Goal: Task Accomplishment & Management: Manage account settings

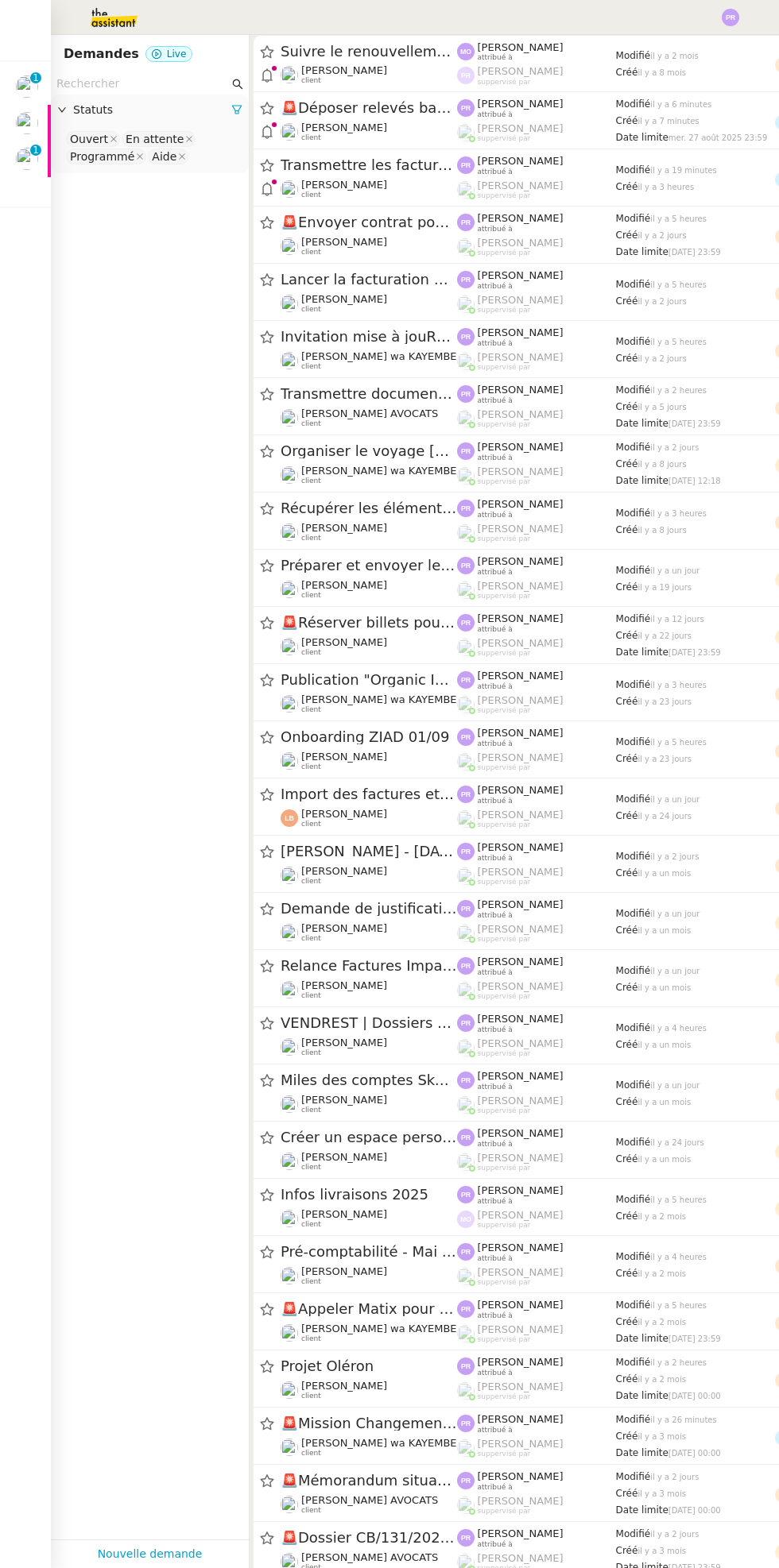
click at [50, 160] on div at bounding box center [49, 159] width 3 height 37
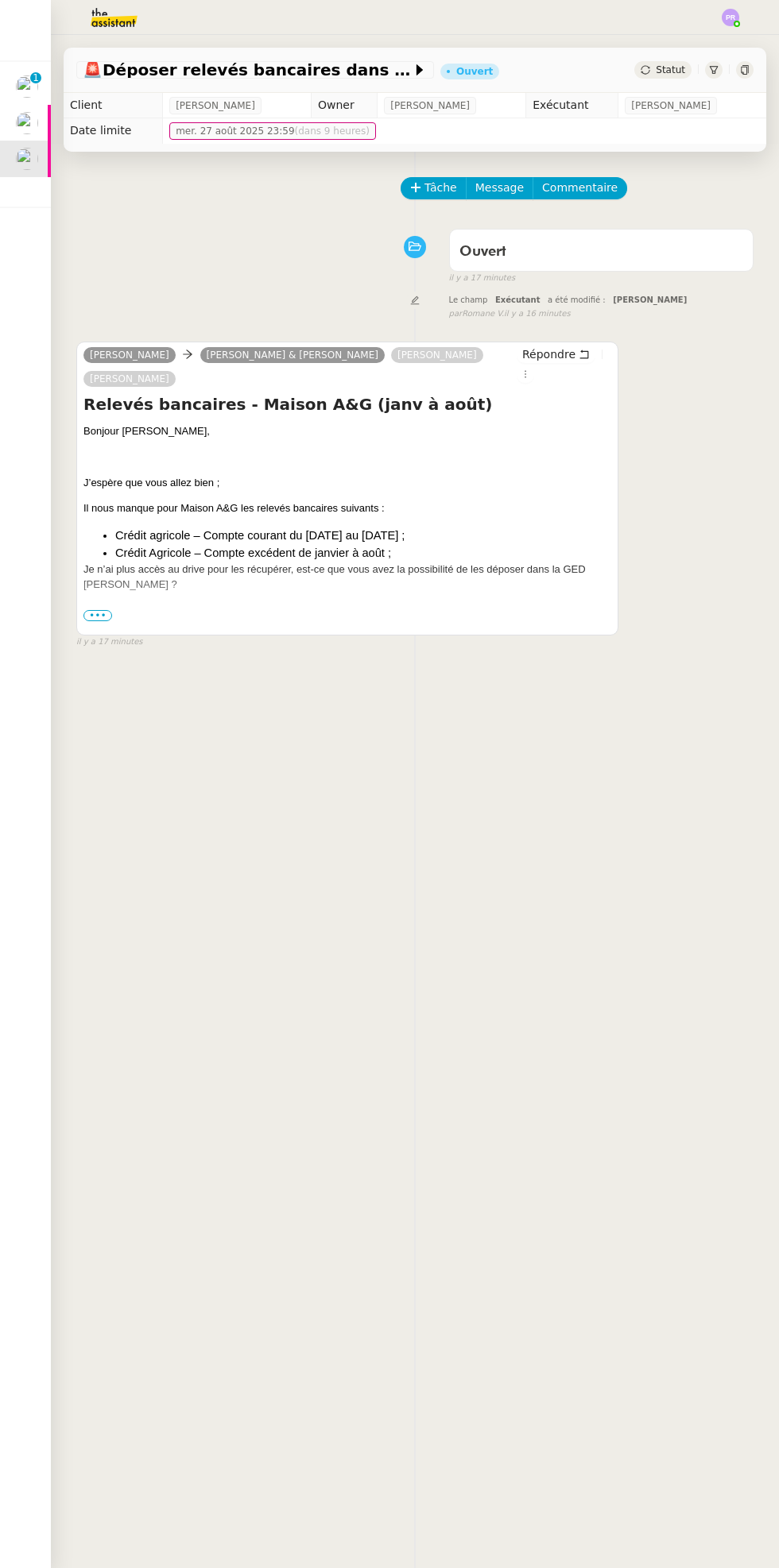
click at [657, 80] on div "🚨 Déposer relevés bancaires dans GED Pennylane Ouvert Statut" at bounding box center [415, 70] width 703 height 46
click at [676, 57] on div "🚨 Déposer relevés bancaires dans GED Pennylane Ouvert Statut" at bounding box center [415, 70] width 703 height 46
click at [668, 71] on span "Statut" at bounding box center [671, 69] width 30 height 11
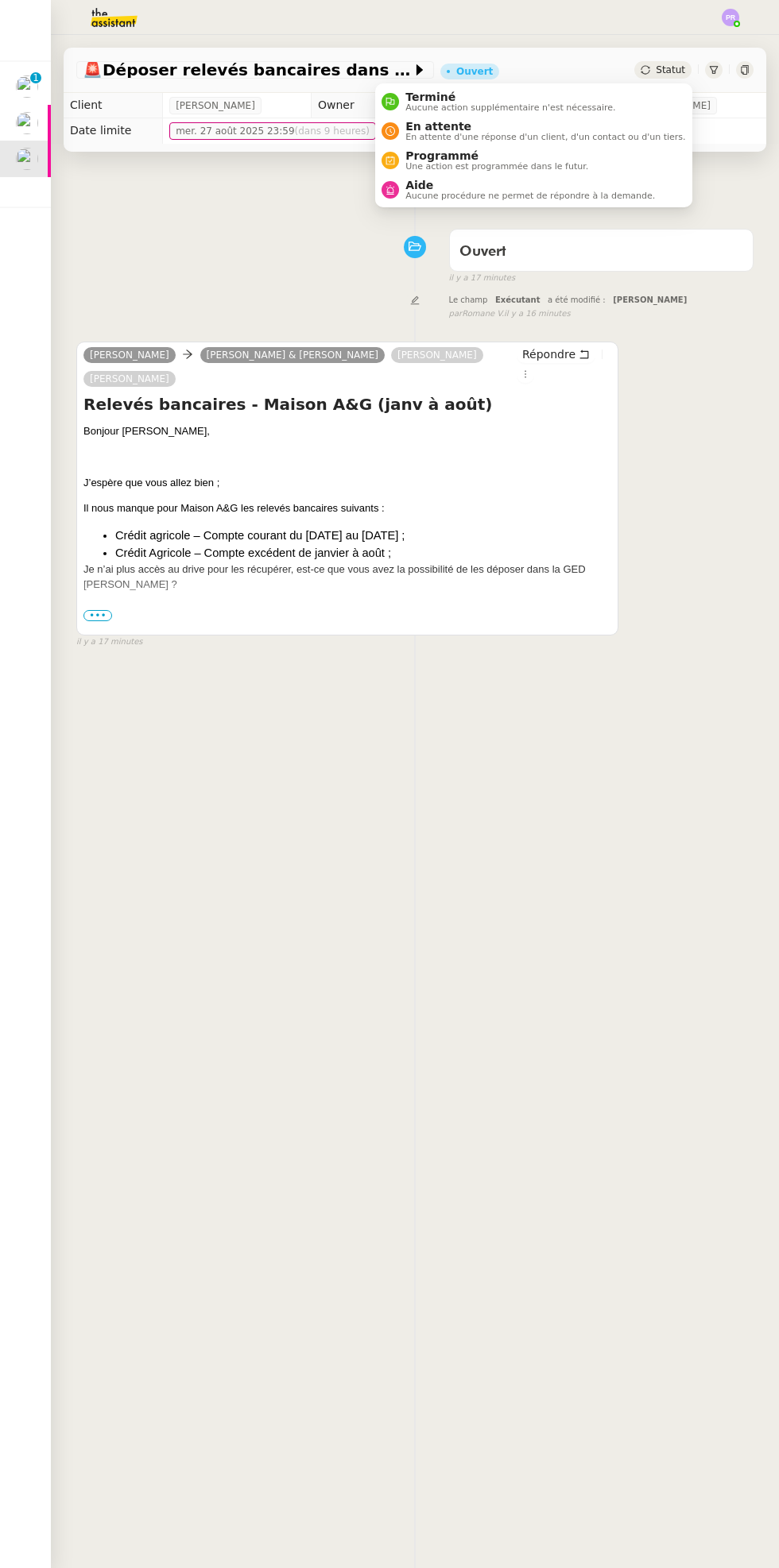
click at [530, 135] on span "En attente d'une réponse d'un client, d'un contact ou d'un tiers." at bounding box center [546, 137] width 280 height 9
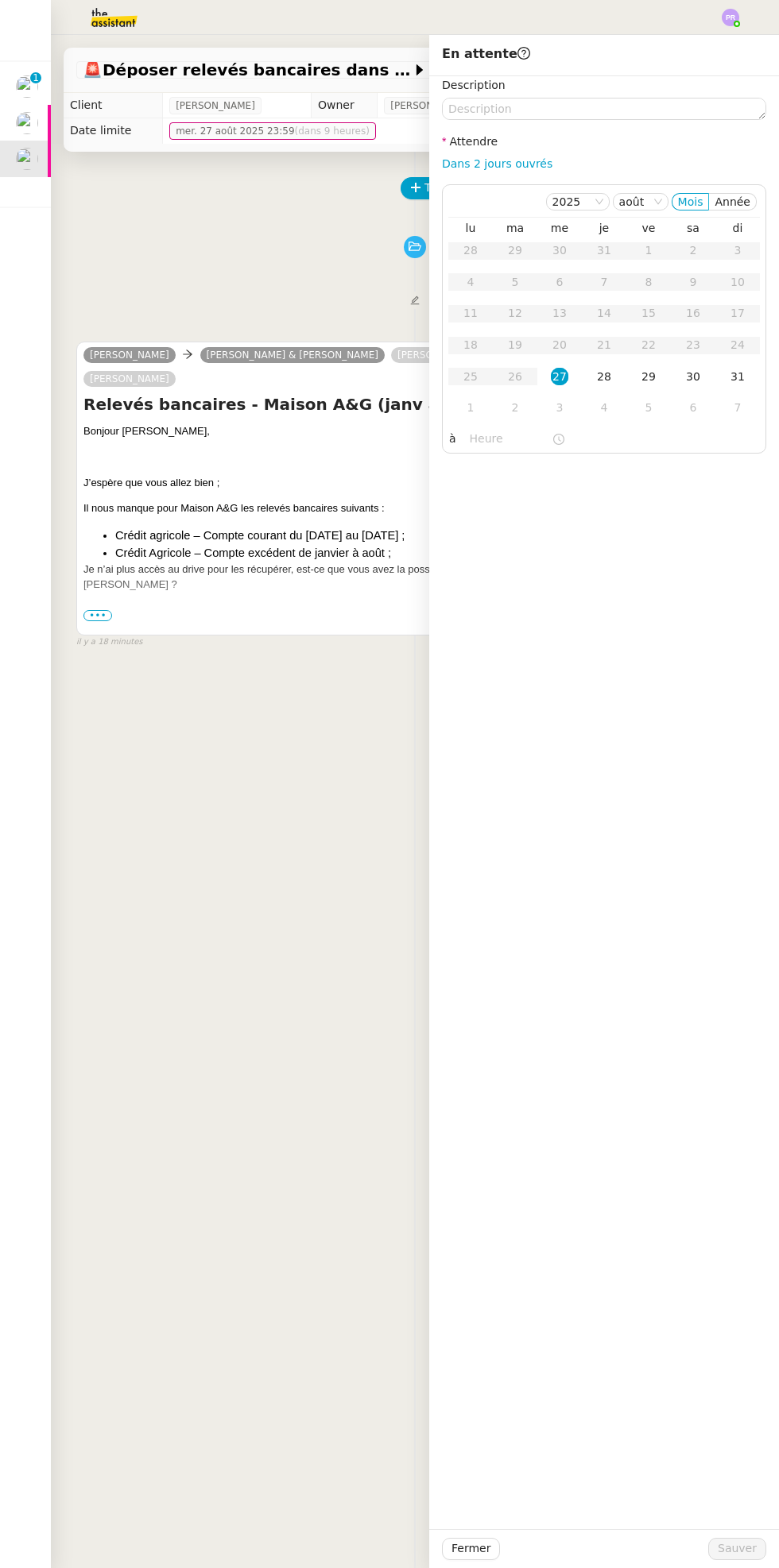
click at [604, 376] on div "28" at bounding box center [604, 377] width 18 height 18
click at [744, 1543] on span "Sauver" at bounding box center [736, 1549] width 39 height 18
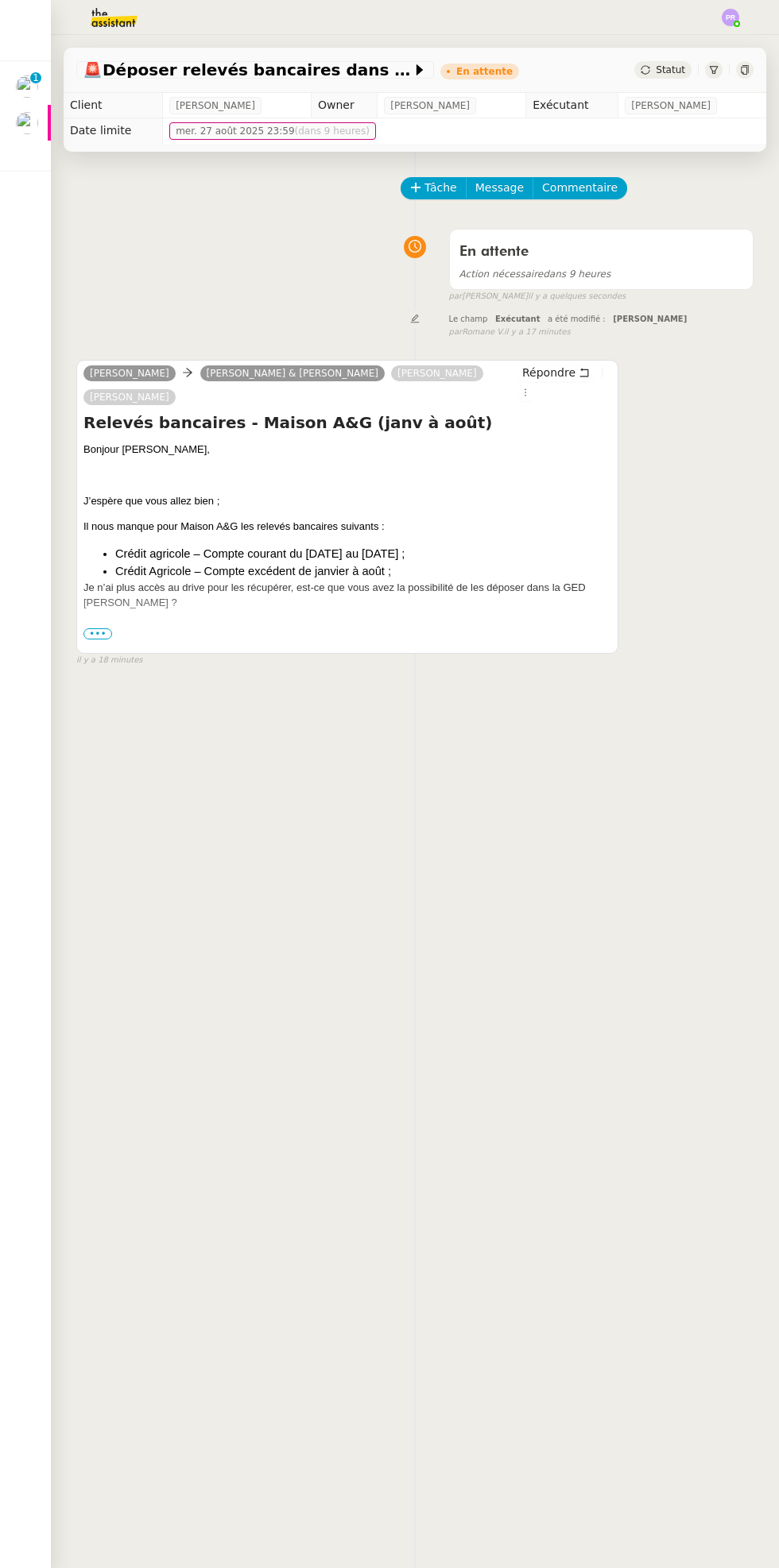
click at [35, 81] on p "1" at bounding box center [36, 79] width 6 height 14
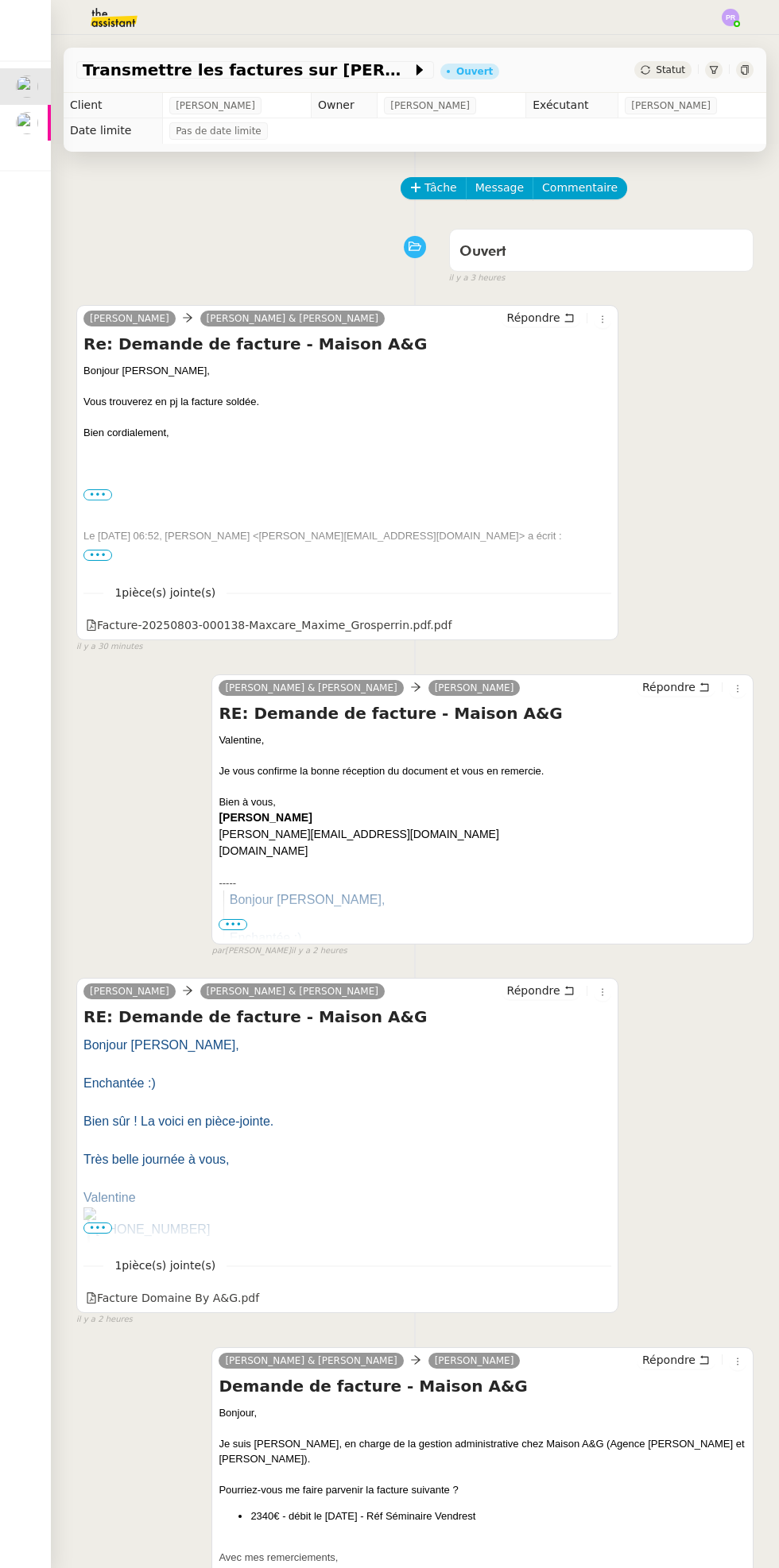
click at [670, 61] on div "Statut" at bounding box center [663, 70] width 58 height 18
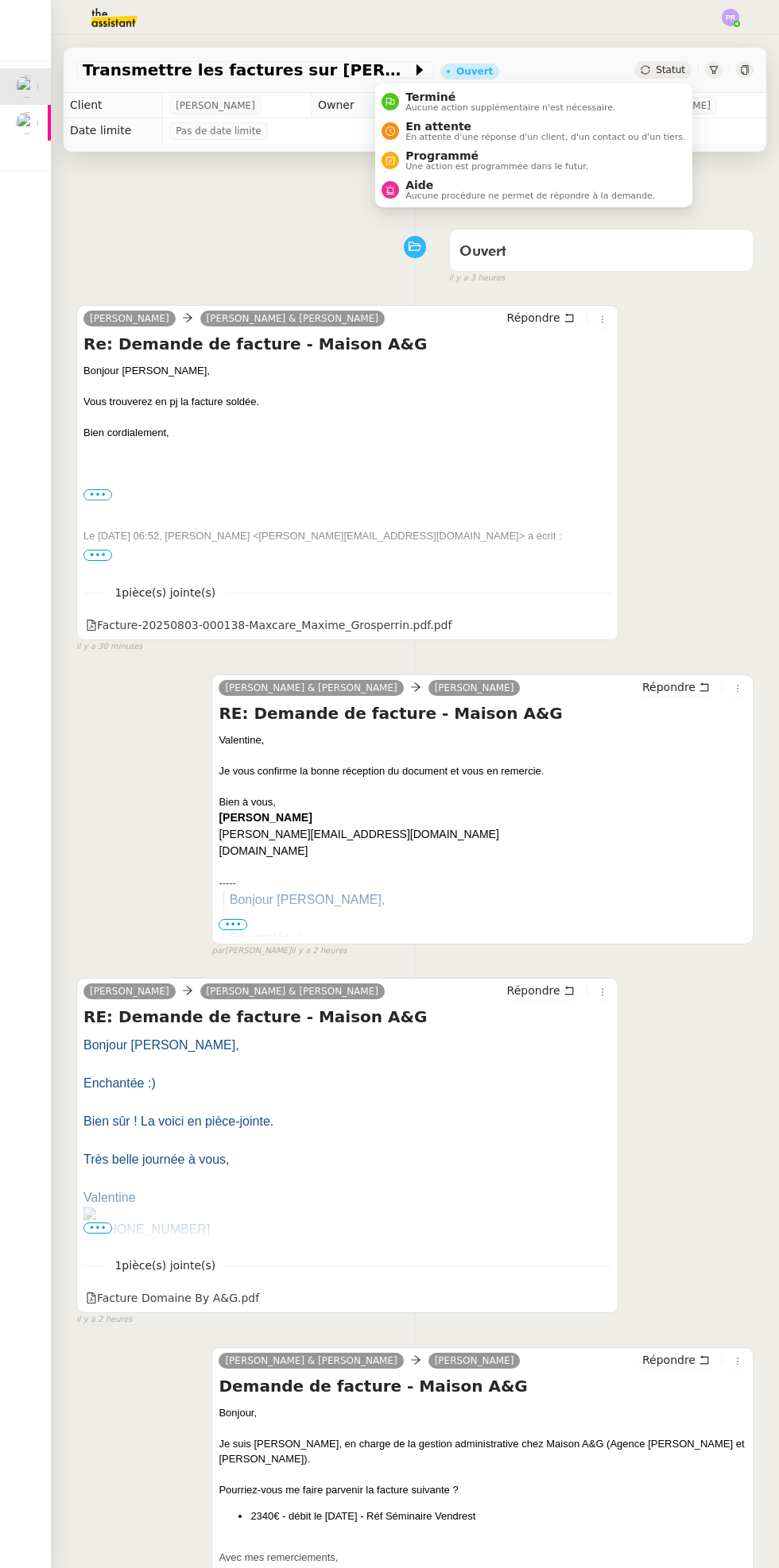
click at [548, 138] on span "En attente d'une réponse d'un client, d'un contact ou d'un tiers." at bounding box center [546, 137] width 280 height 9
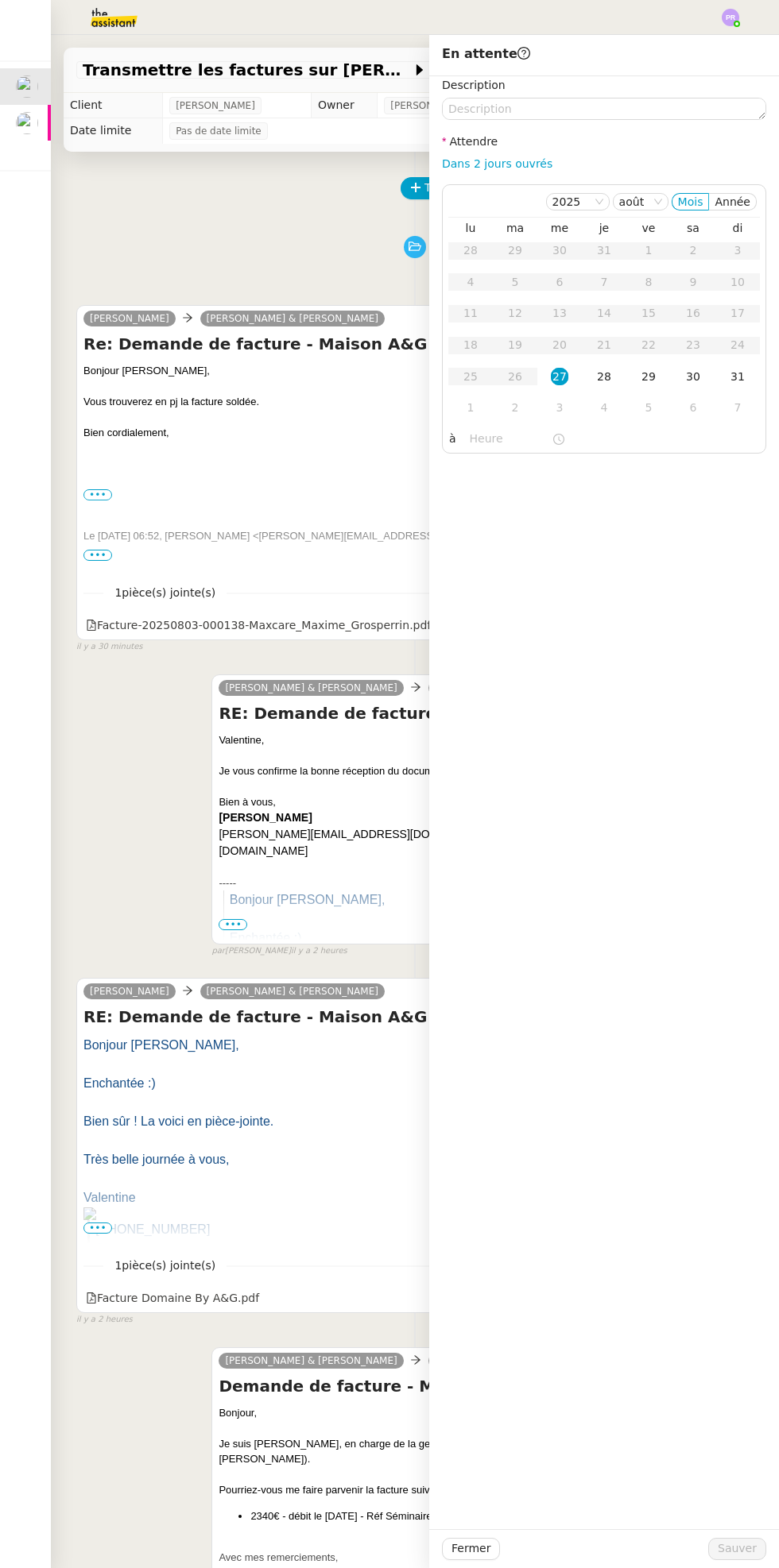
click at [570, 370] on td "27" at bounding box center [560, 378] width 45 height 32
click at [604, 376] on div "28" at bounding box center [604, 377] width 18 height 18
click at [721, 1546] on span "Sauver" at bounding box center [736, 1549] width 39 height 18
